Goal: Transaction & Acquisition: Purchase product/service

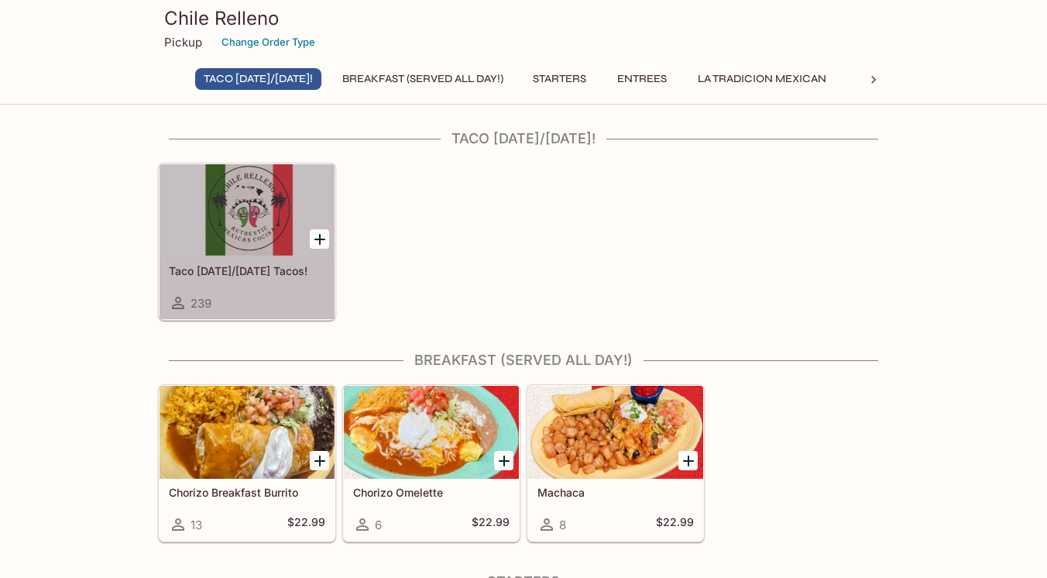
click at [272, 257] on div at bounding box center [247, 210] width 175 height 93
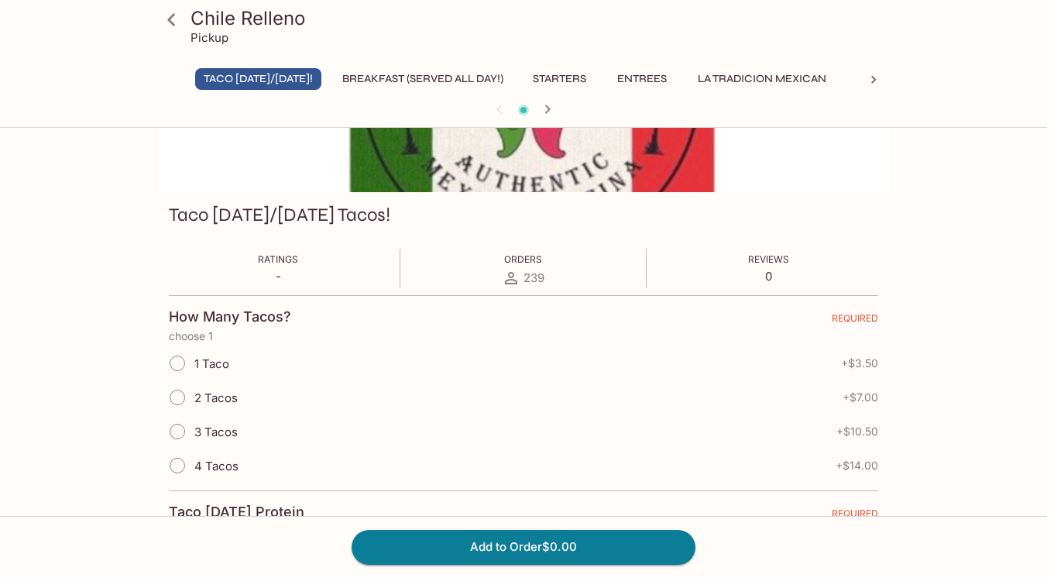
scroll to position [152, 0]
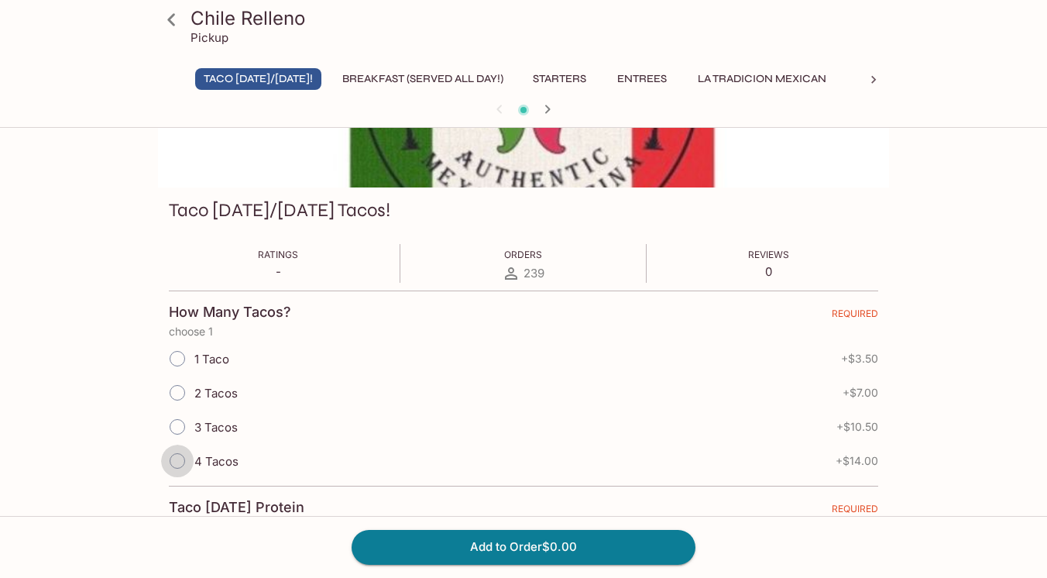
click at [184, 457] on input "4 Tacos" at bounding box center [177, 461] width 33 height 33
radio input "true"
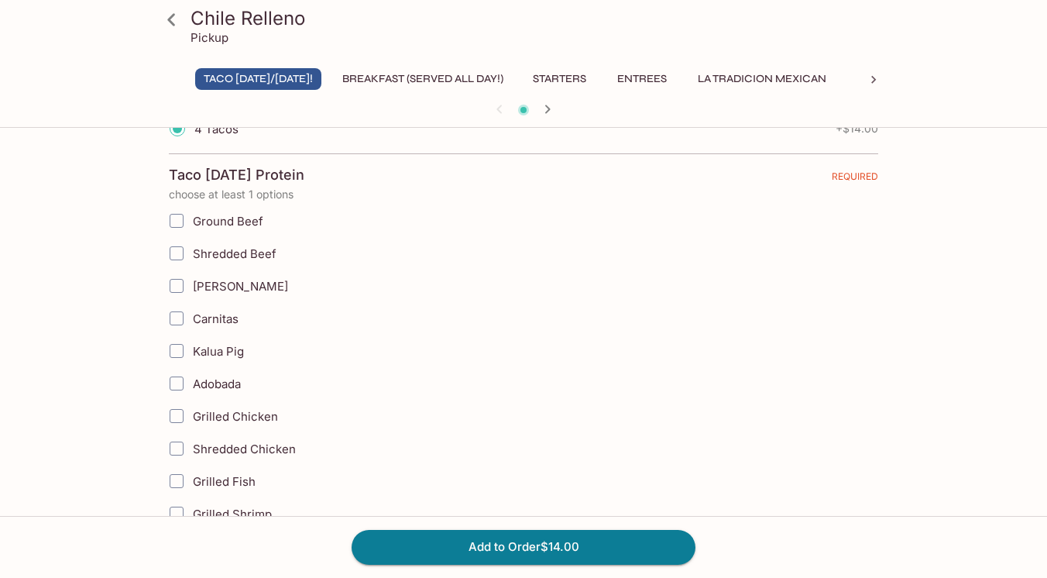
scroll to position [483, 0]
click at [176, 318] on input "Carnitas" at bounding box center [176, 319] width 31 height 31
checkbox input "true"
click at [177, 284] on input "[PERSON_NAME]" at bounding box center [176, 287] width 31 height 31
checkbox input "true"
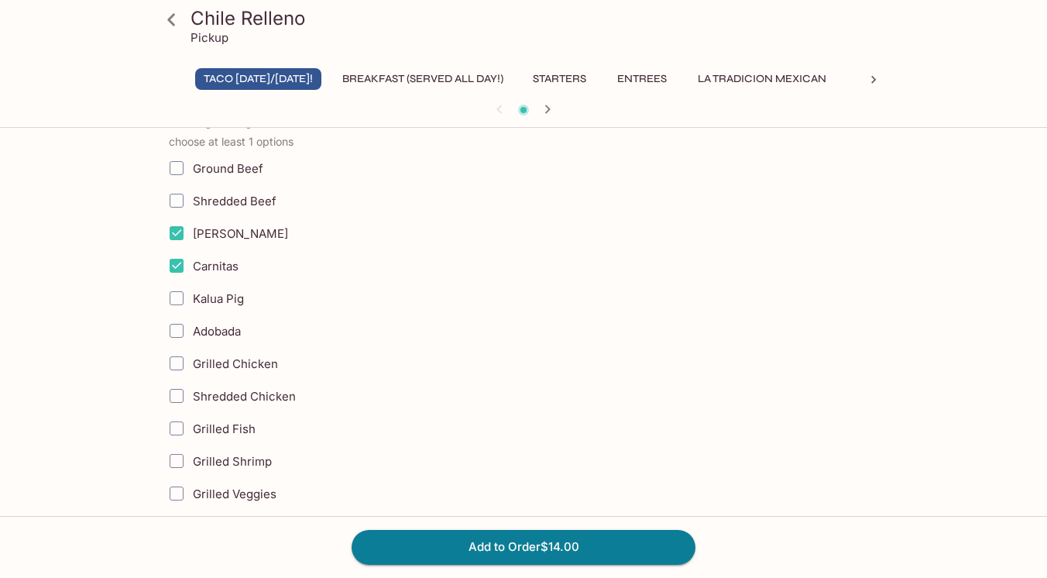
scroll to position [538, 0]
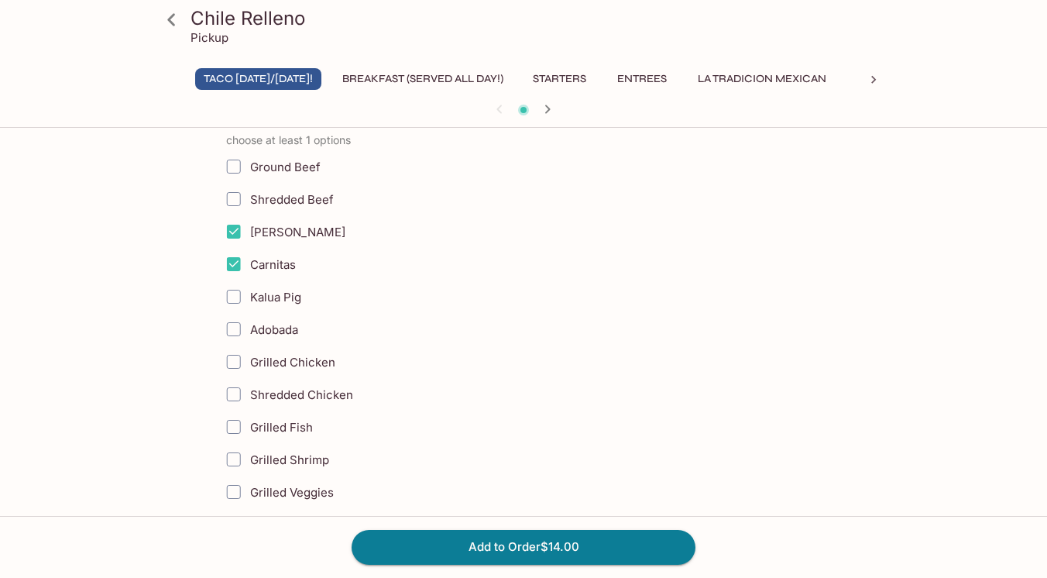
drag, startPoint x: 249, startPoint y: 329, endPoint x: 377, endPoint y: 328, distance: 127.8
click at [377, 328] on label "Adobada" at bounding box center [502, 329] width 569 height 33
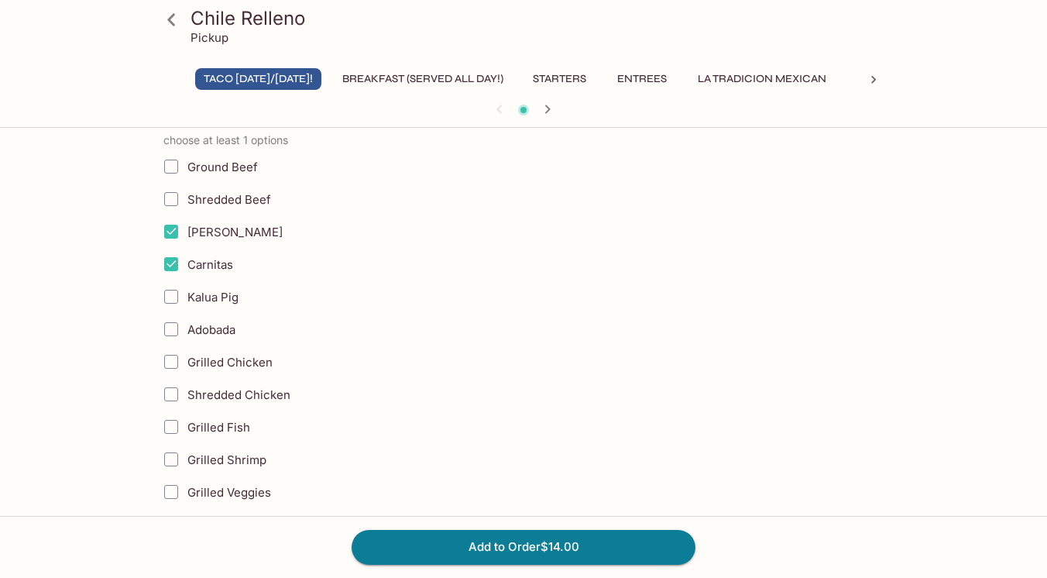
click at [239, 333] on label "Adobada" at bounding box center [439, 329] width 569 height 33
click at [177, 422] on input "Grilled Fish" at bounding box center [176, 426] width 31 height 31
checkbox input "true"
click at [175, 456] on input "Grilled Shrimp" at bounding box center [176, 459] width 31 height 31
checkbox input "true"
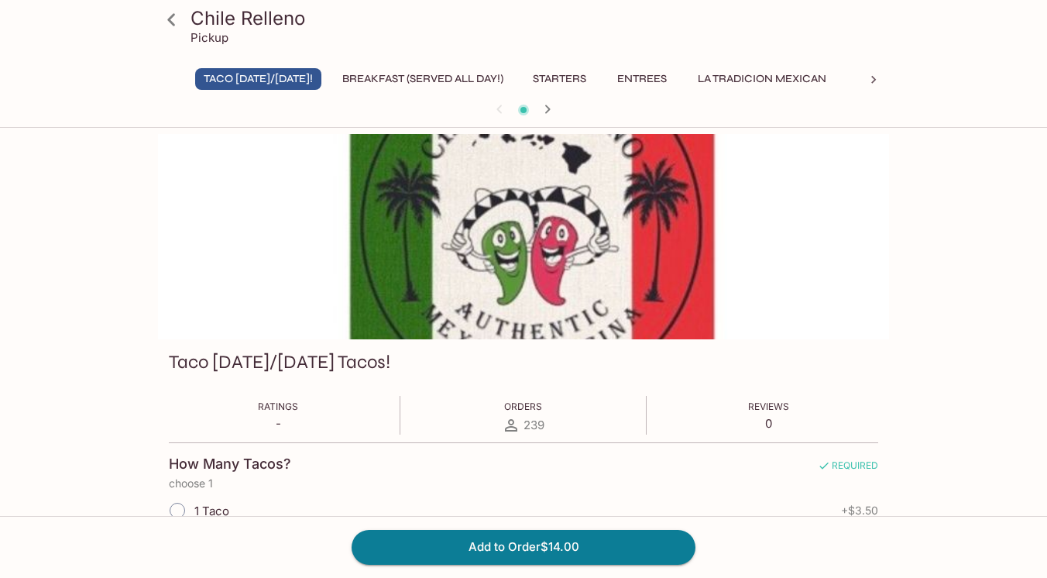
scroll to position [0, 0]
